Goal: Use online tool/utility: Utilize a website feature to perform a specific function

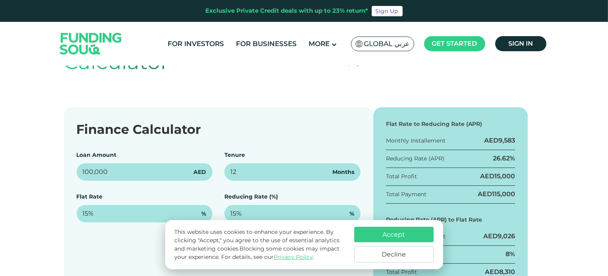
scroll to position [119, 0]
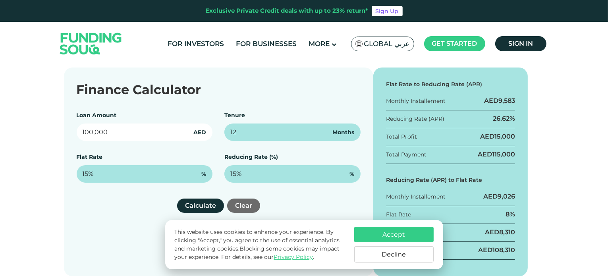
drag, startPoint x: 114, startPoint y: 133, endPoint x: 64, endPoint y: 130, distance: 51.0
click at [74, 132] on div "Finance Calculator Loan Amount 100,000 AED Tenure 12 Months Flat Rate 15% % Red…" at bounding box center [219, 172] width 310 height 209
paste input "21,034,091"
type input "21,034,091"
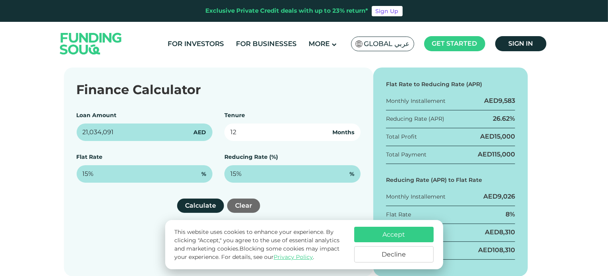
click at [257, 130] on input "12" at bounding box center [292, 132] width 136 height 17
drag, startPoint x: 253, startPoint y: 132, endPoint x: 214, endPoint y: 130, distance: 38.6
click at [214, 130] on div "Loan Amount 21,034,091 AED Tenure 12 Months Flat Rate 15% % Reducing Rate (%) 1…" at bounding box center [219, 147] width 284 height 72
type input "60"
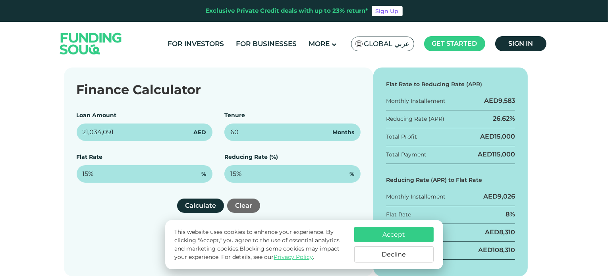
click at [211, 160] on div "Flat Rate 15% %" at bounding box center [145, 168] width 136 height 30
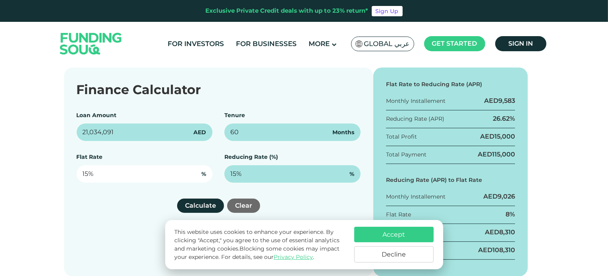
type input "15"
drag, startPoint x: 173, startPoint y: 177, endPoint x: 60, endPoint y: 172, distance: 113.0
click at [62, 172] on div "Finance Calculator Loan Amount 21,034,091 AED Tenure 60 Months Flat Rate 15 % R…" at bounding box center [304, 172] width 493 height 209
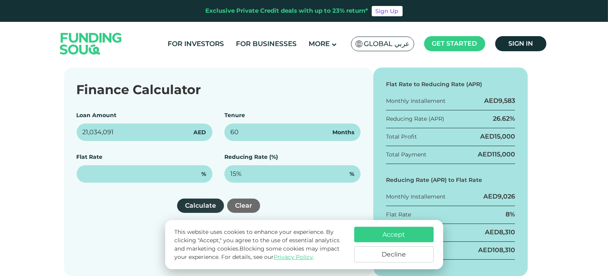
click at [201, 205] on button "Calculate" at bounding box center [200, 206] width 47 height 14
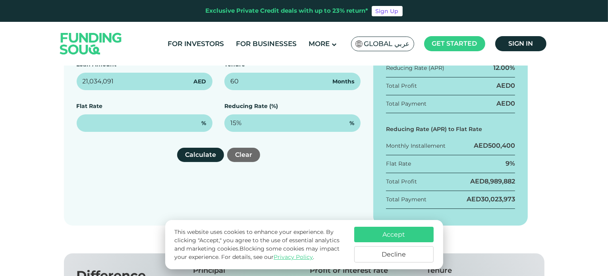
scroll to position [159, 0]
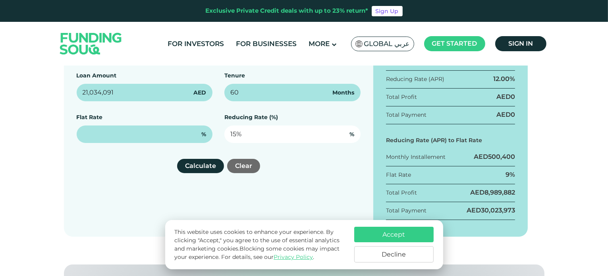
type input "15"
drag, startPoint x: 247, startPoint y: 134, endPoint x: 212, endPoint y: 133, distance: 35.4
click at [212, 133] on div "Loan Amount 21,034,091 AED Tenure 60 Months Flat Rate % Reducing Rate (%) 15 %" at bounding box center [219, 108] width 284 height 72
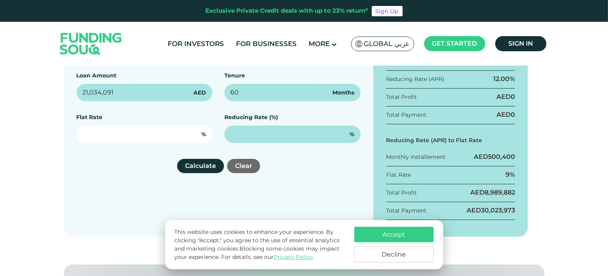
click at [172, 133] on input "text" at bounding box center [145, 134] width 136 height 17
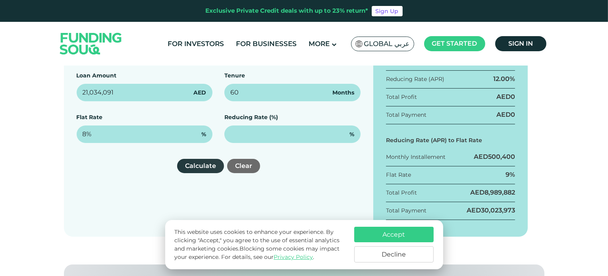
click at [207, 164] on button "Calculate" at bounding box center [200, 166] width 47 height 14
click at [207, 165] on button "Calculate" at bounding box center [200, 166] width 47 height 14
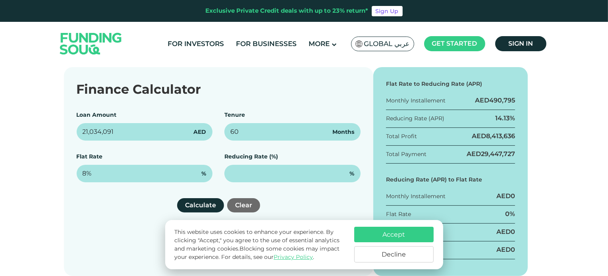
scroll to position [119, 0]
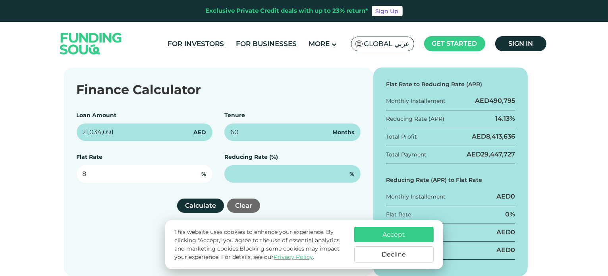
drag, startPoint x: 95, startPoint y: 172, endPoint x: 64, endPoint y: 175, distance: 30.8
click at [68, 173] on div "Finance Calculator Loan Amount 21,034,091 AED Tenure 60 Months Flat Rate 8 % Re…" at bounding box center [219, 172] width 310 height 209
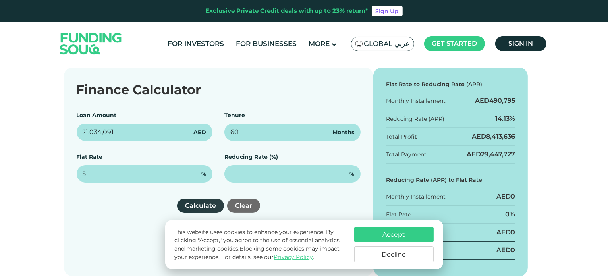
type input "5%"
click at [202, 201] on button "Calculate" at bounding box center [200, 206] width 47 height 14
click at [411, 258] on button "Decline" at bounding box center [393, 254] width 79 height 16
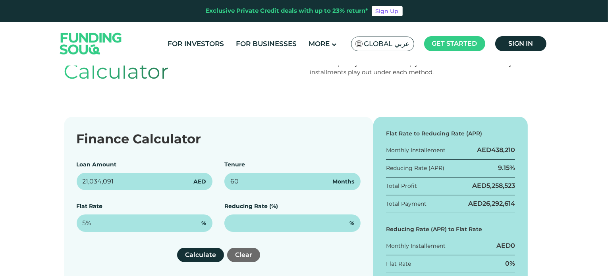
scroll to position [0, 0]
